Goal: Information Seeking & Learning: Learn about a topic

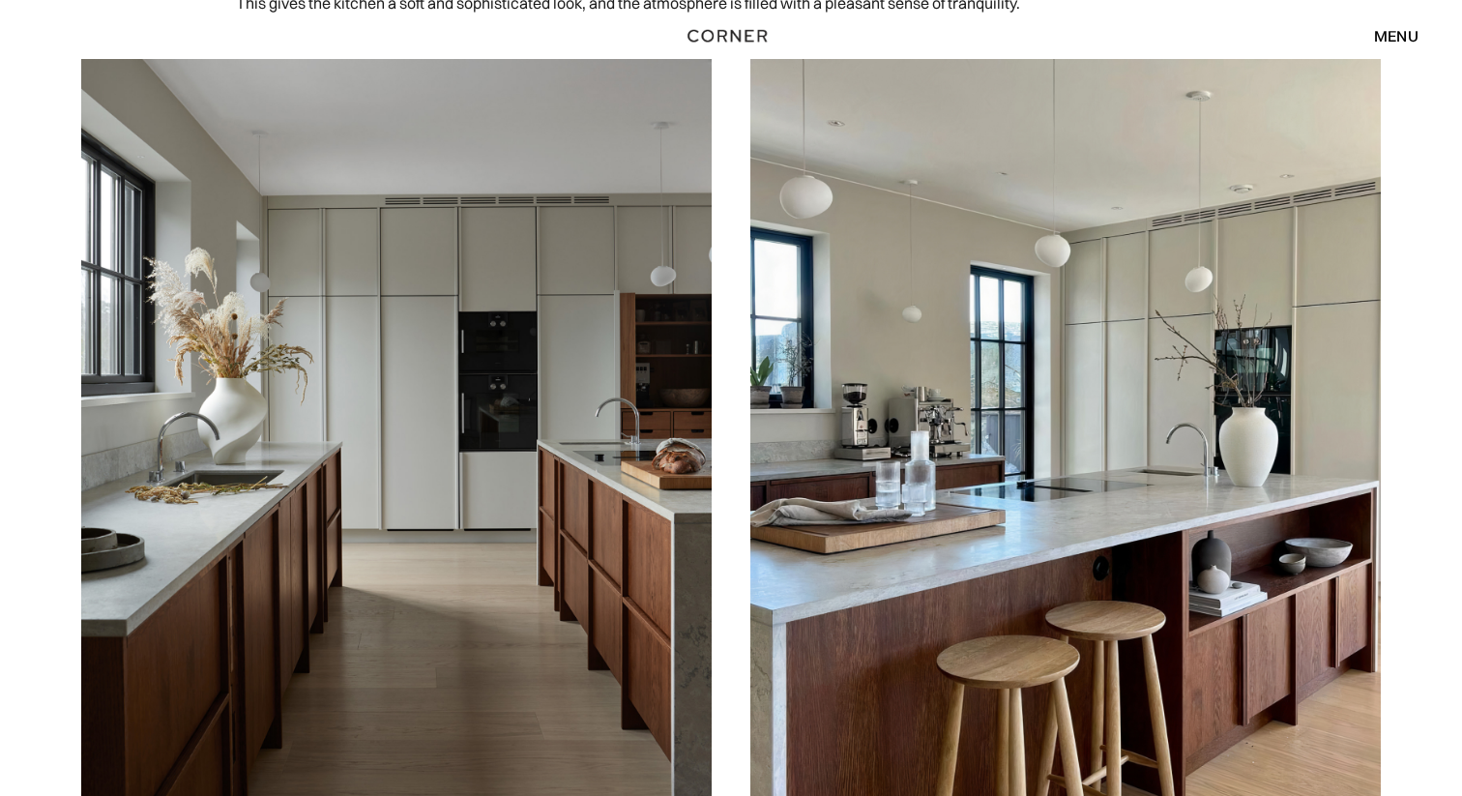
scroll to position [1394, 0]
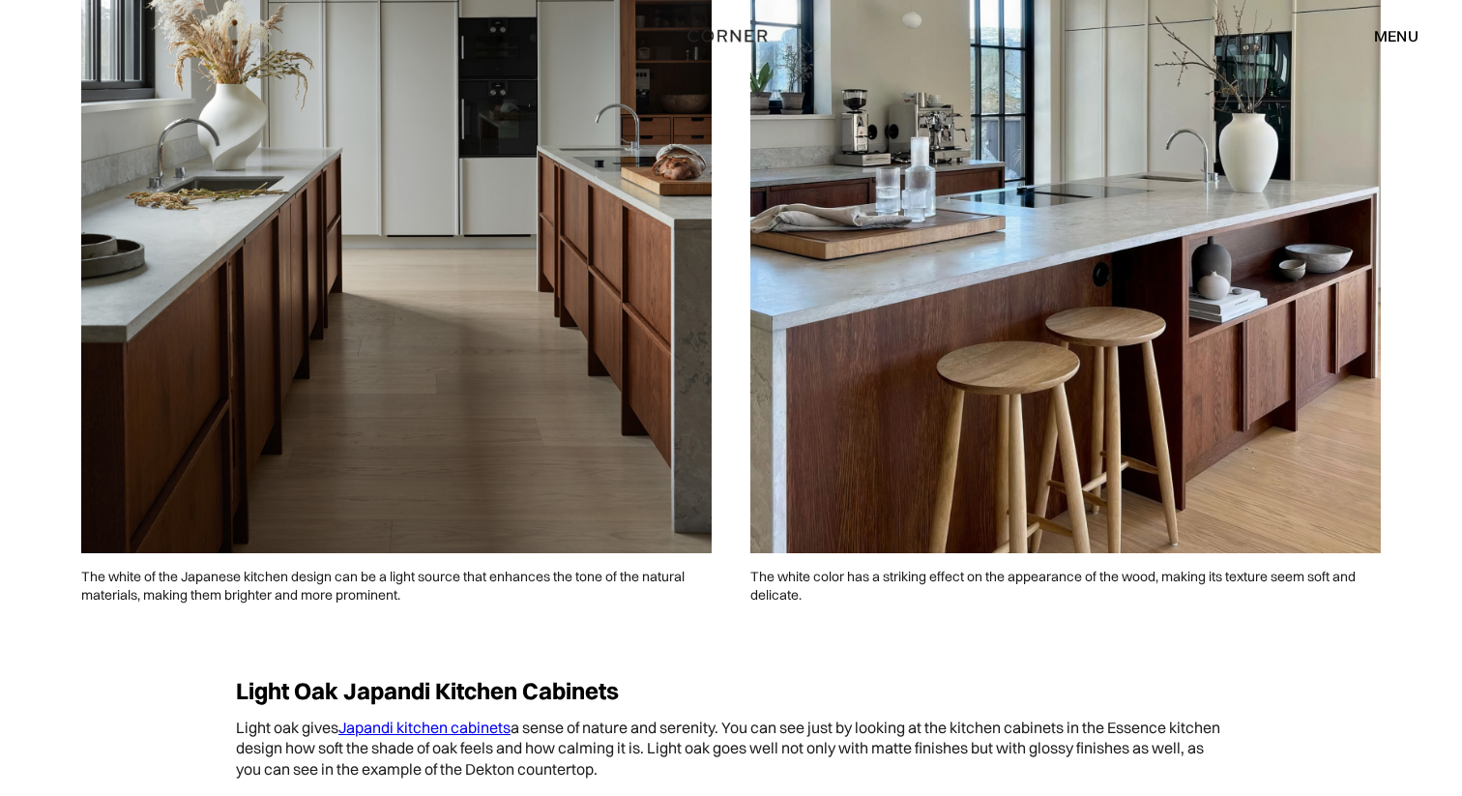
click at [474, 399] on img at bounding box center [396, 159] width 631 height 788
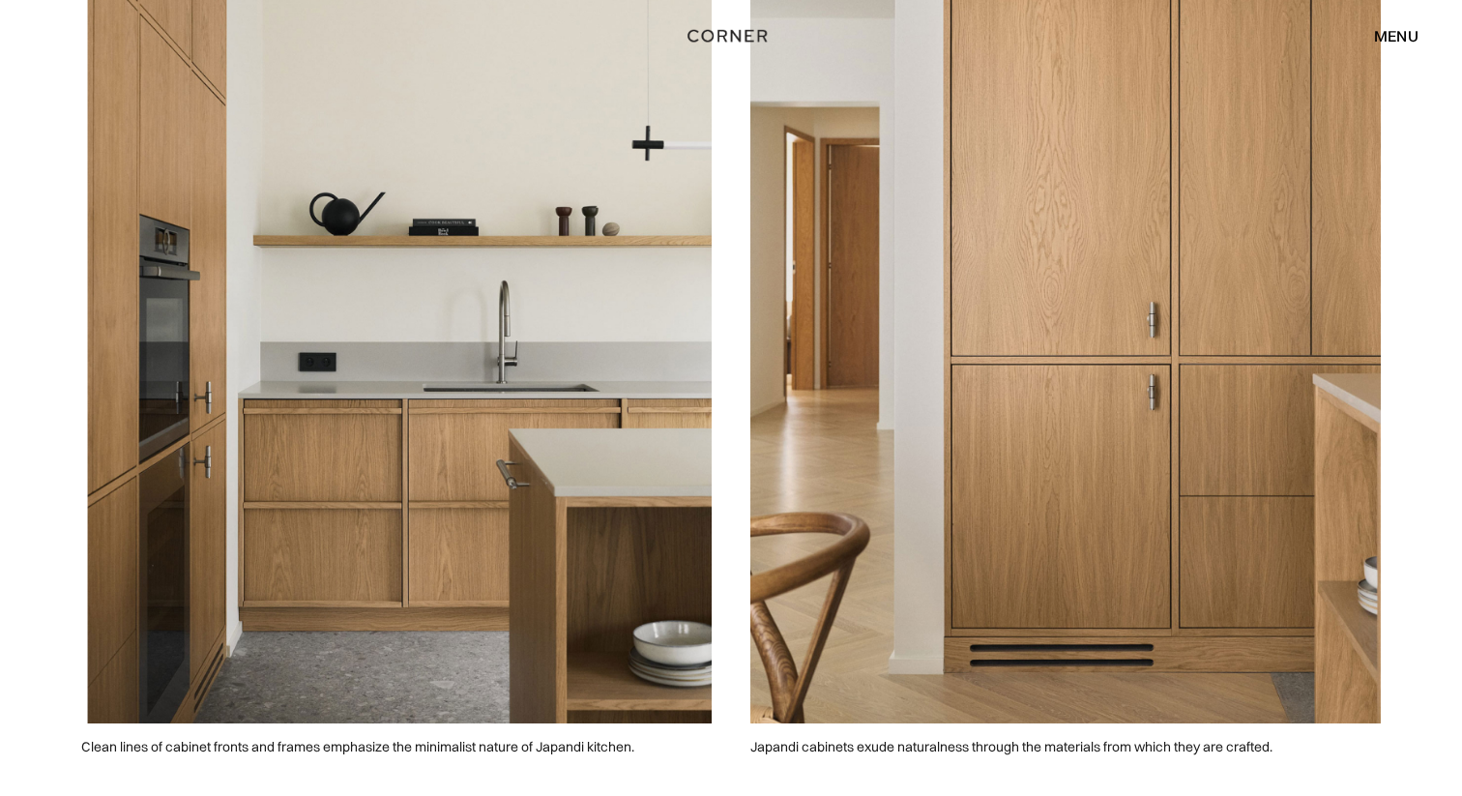
scroll to position [0, 0]
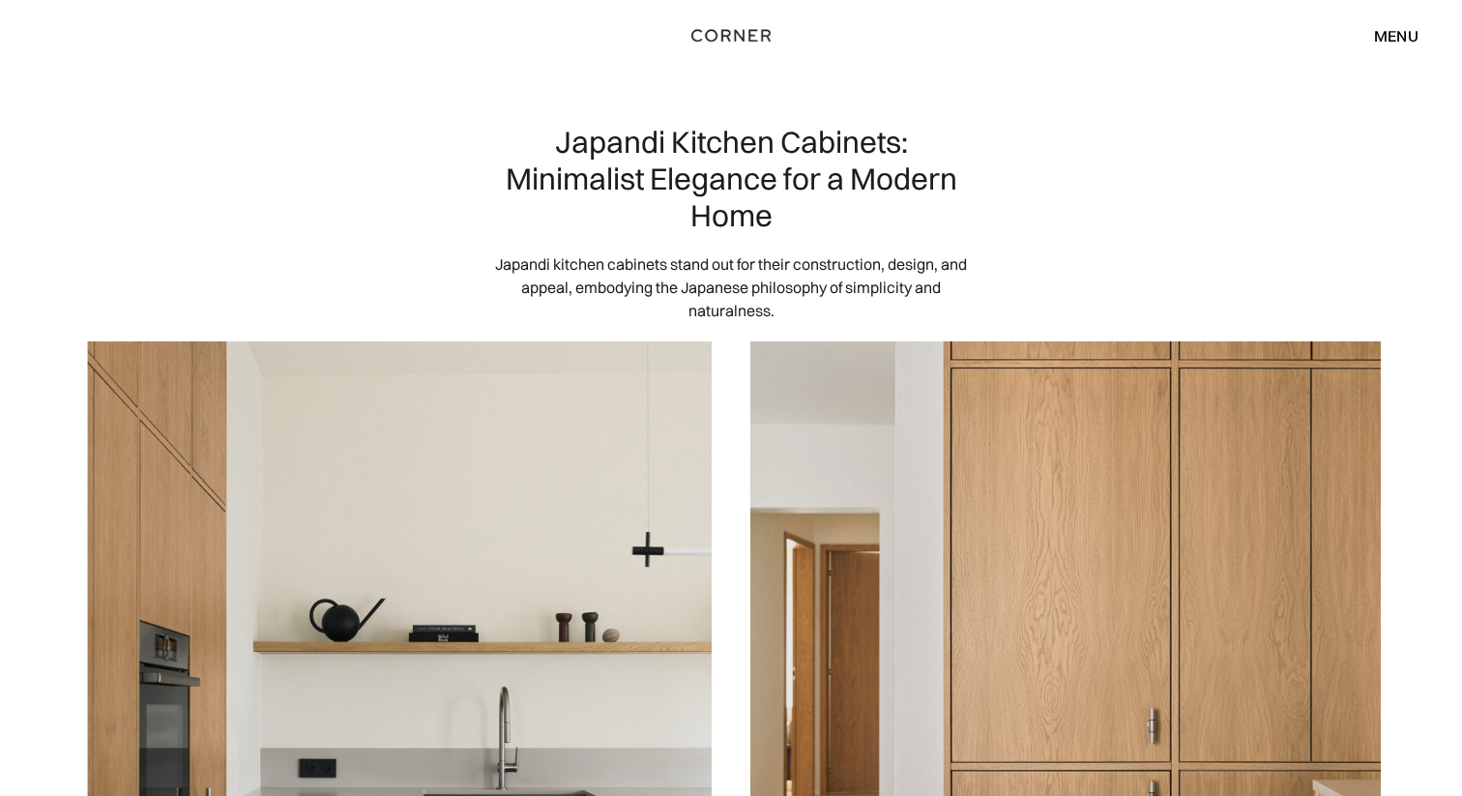
click at [740, 35] on img "home" at bounding box center [731, 35] width 79 height 25
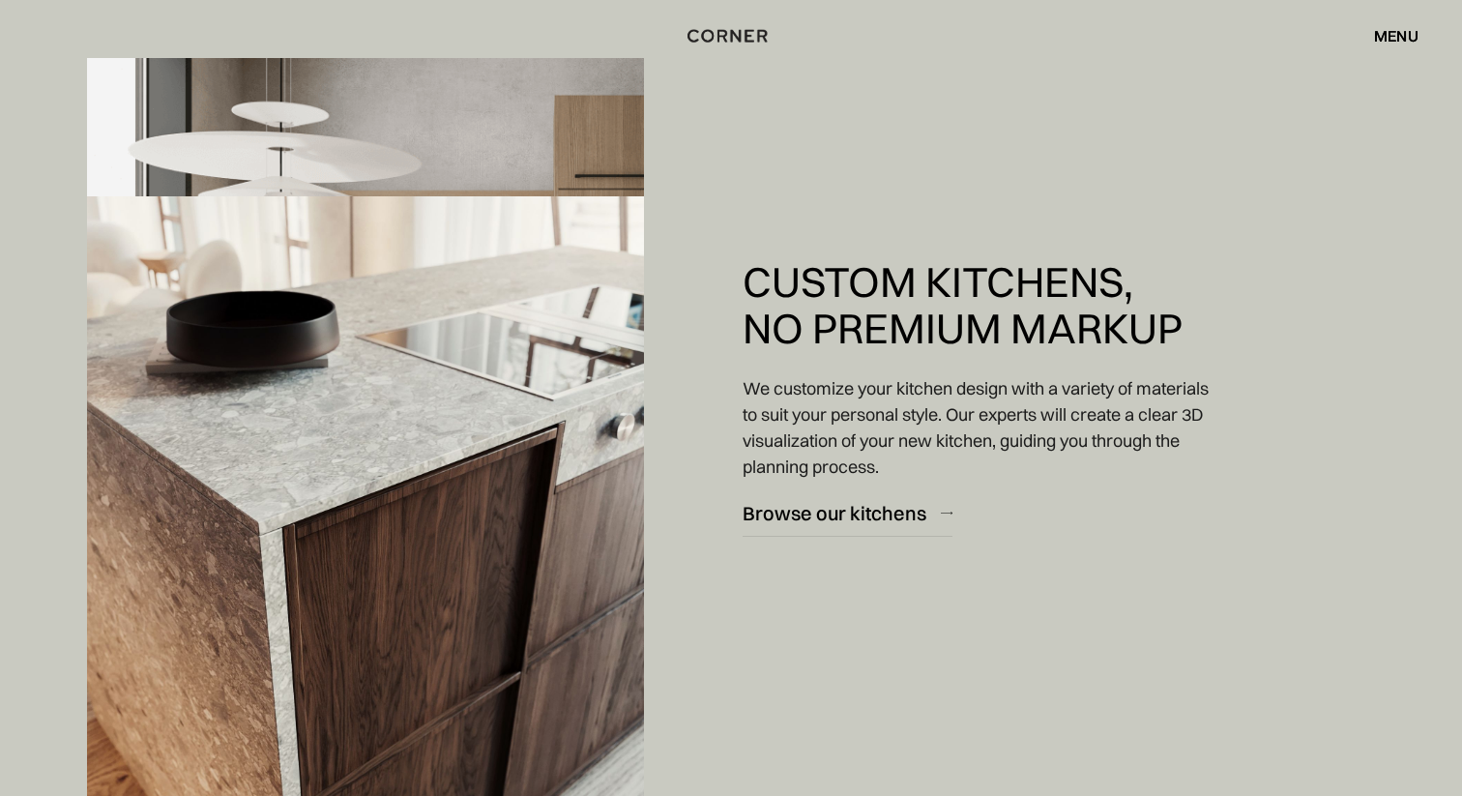
scroll to position [2374, 0]
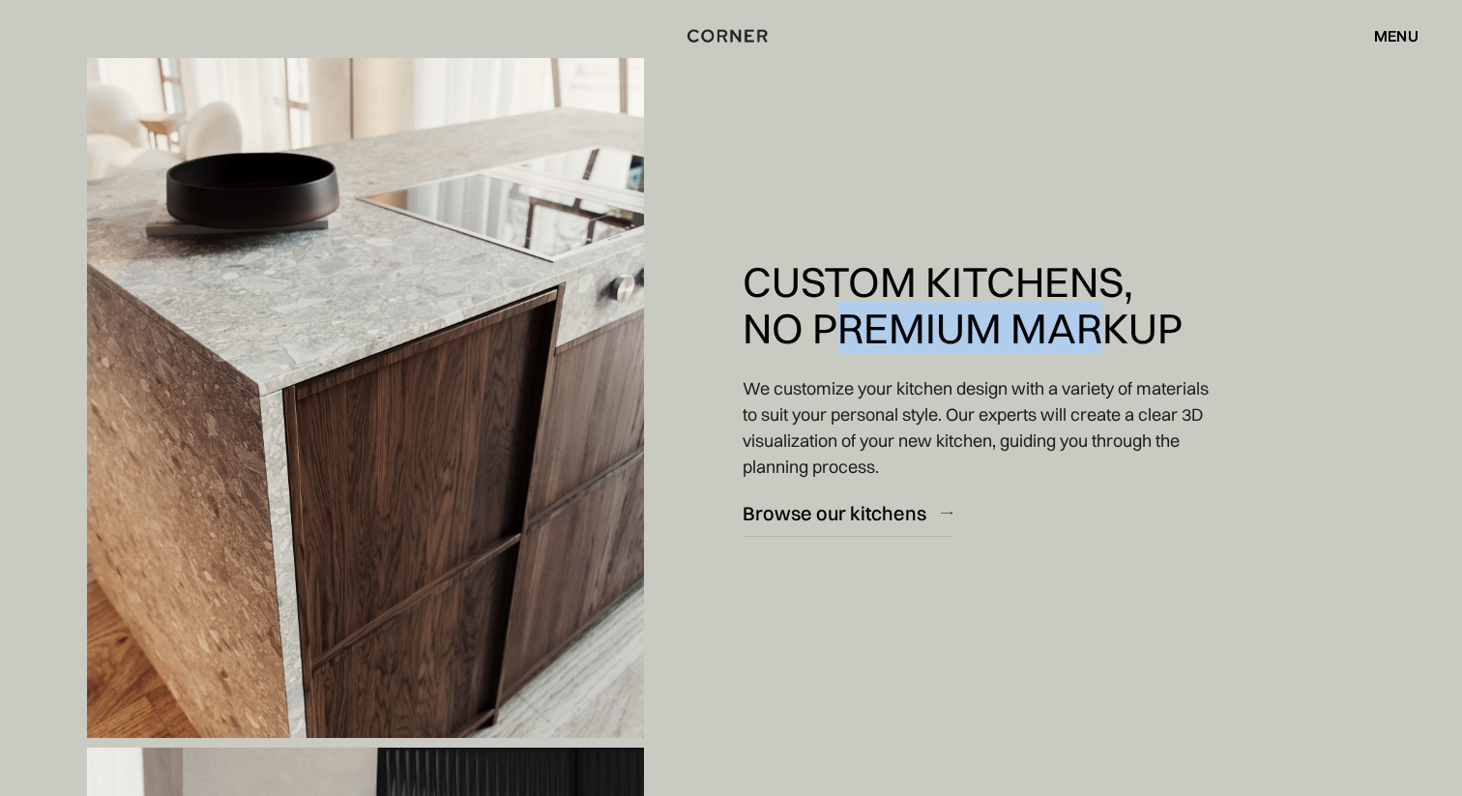
drag, startPoint x: 833, startPoint y: 341, endPoint x: 1118, endPoint y: 341, distance: 285.3
click at [1118, 341] on h2 "Custom Kitchens, No Premium Markup" at bounding box center [963, 305] width 440 height 92
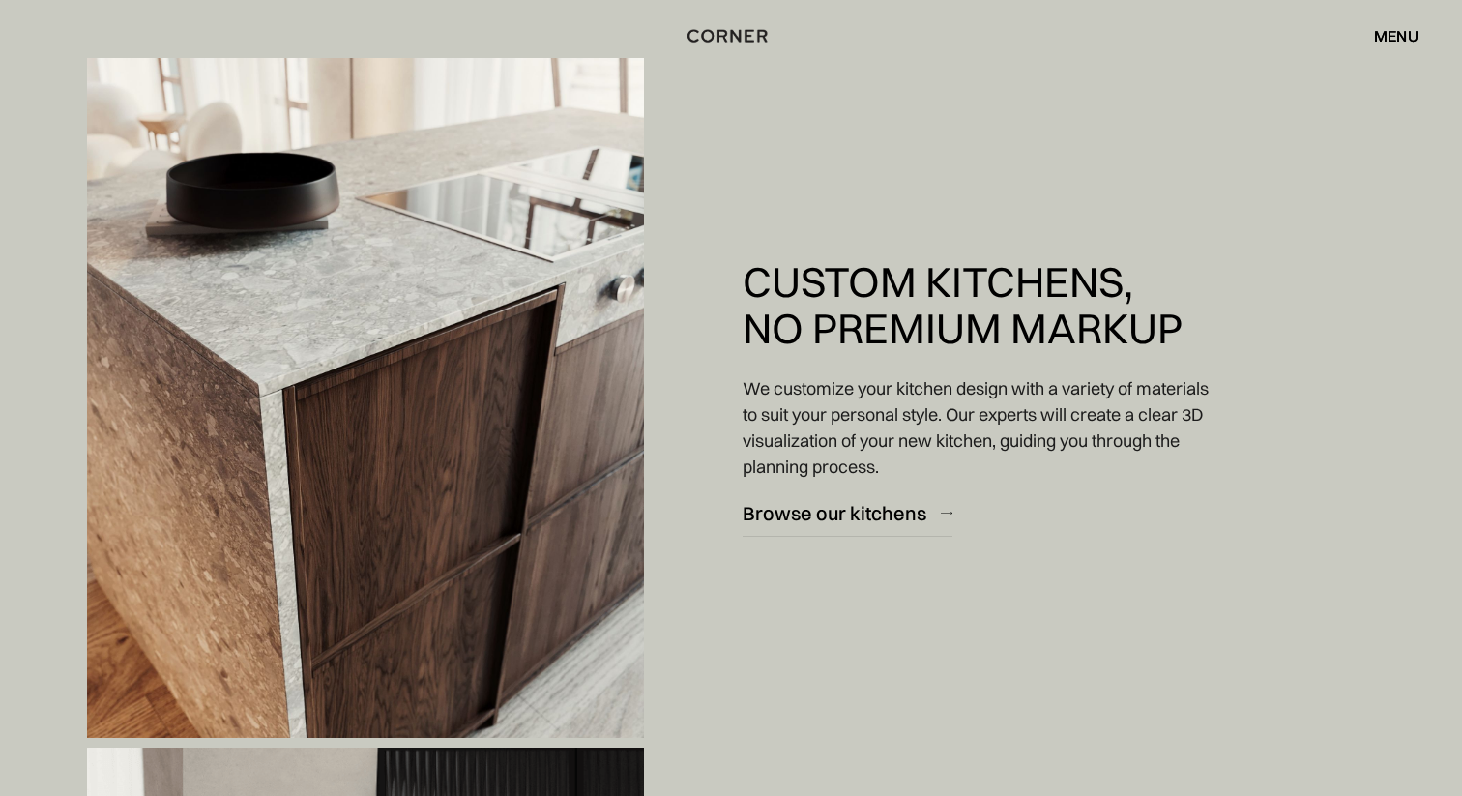
click at [832, 416] on p "We customize your kitchen design with a variety of materials to suit your perso…" at bounding box center [979, 427] width 472 height 104
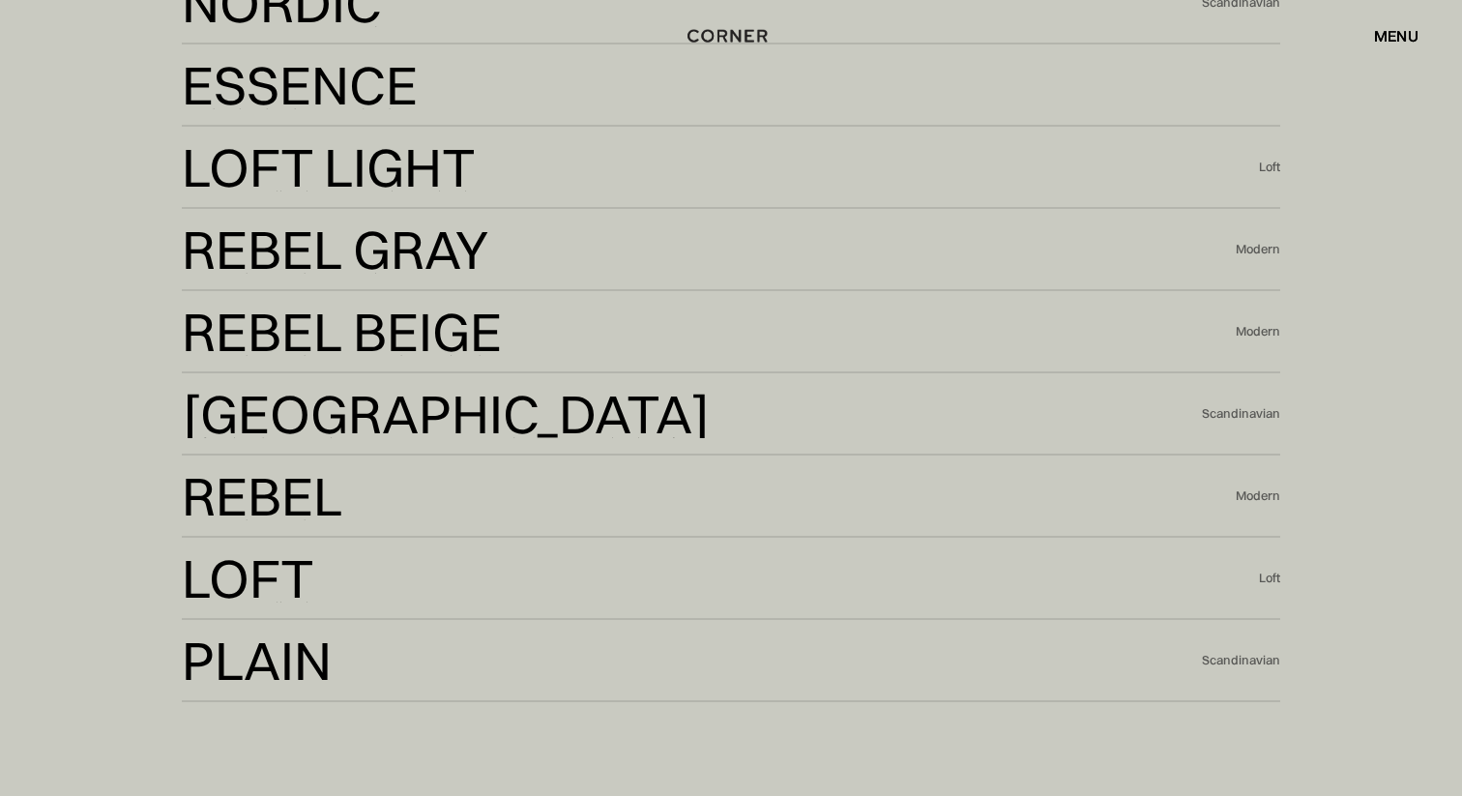
scroll to position [4482, 0]
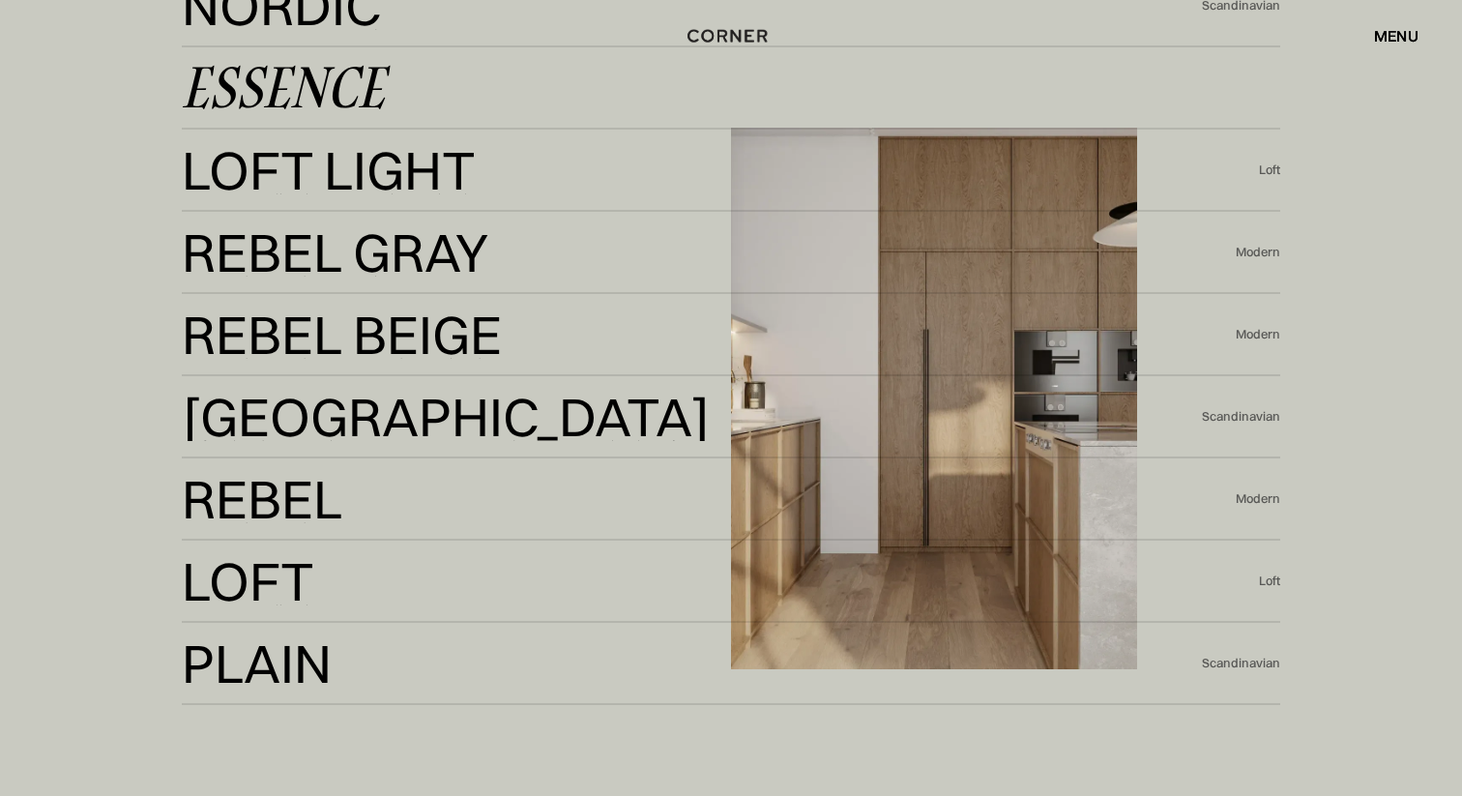
click at [296, 77] on div "Essence" at bounding box center [283, 88] width 203 height 46
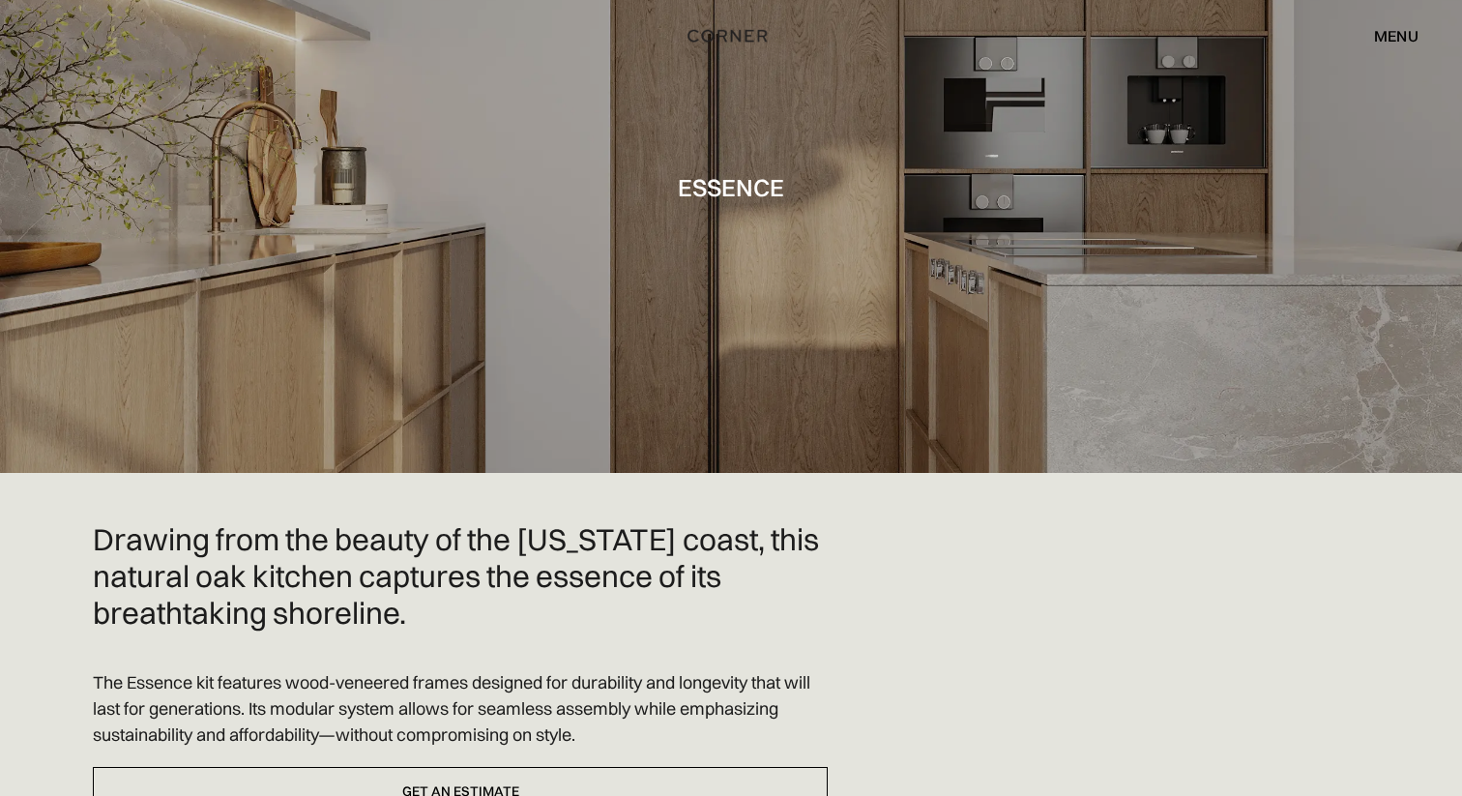
scroll to position [19, 0]
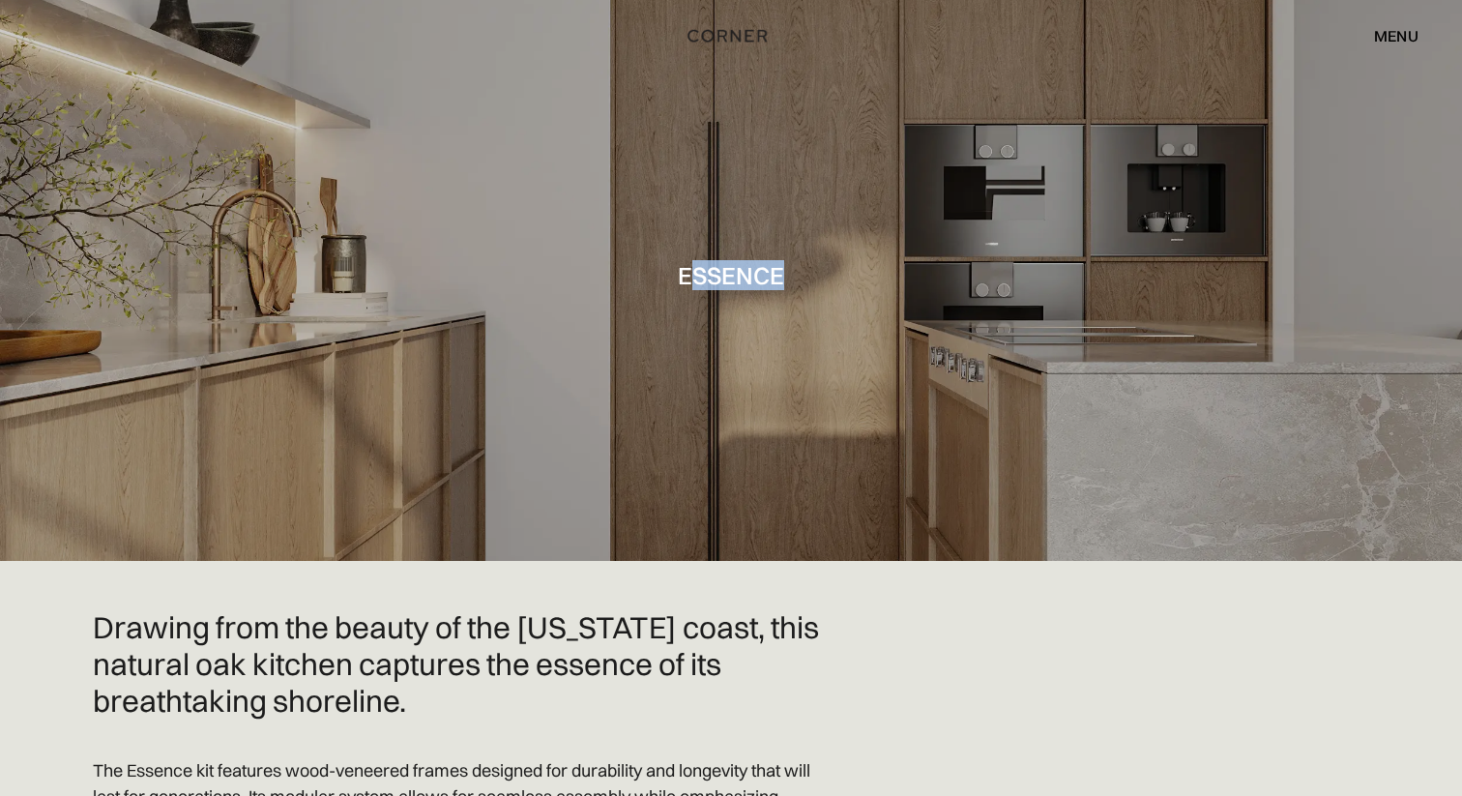
drag, startPoint x: 685, startPoint y: 276, endPoint x: 889, endPoint y: 275, distance: 204.1
click at [889, 275] on div "Essence" at bounding box center [731, 271] width 1462 height 580
copy h1 "ssence"
